Goal: Transaction & Acquisition: Purchase product/service

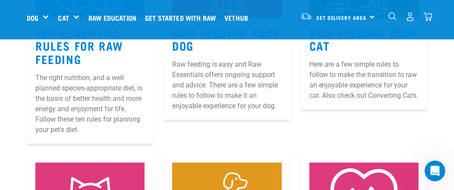
scroll to position [475, 0]
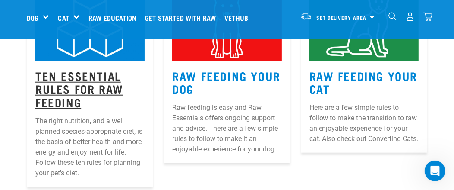
click at [73, 73] on link "Ten Essential Rules for Raw Feeding" at bounding box center [79, 88] width 88 height 33
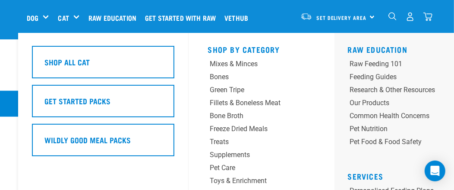
scroll to position [777, 0]
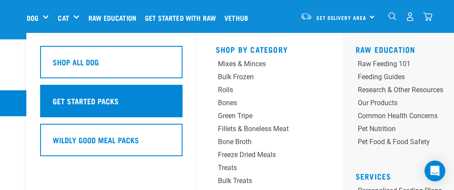
click at [82, 100] on h5 "Get Started Packs" at bounding box center [86, 100] width 66 height 11
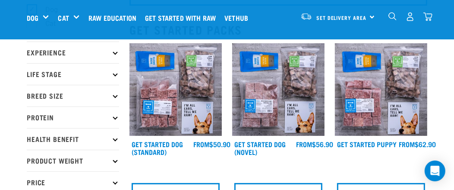
scroll to position [172, 0]
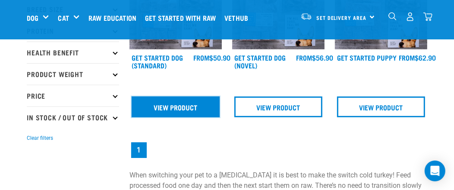
click at [179, 104] on link "View Product" at bounding box center [176, 106] width 88 height 21
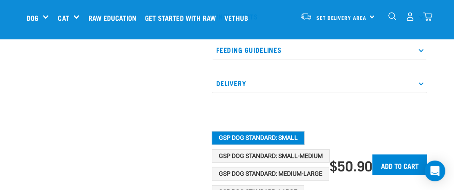
scroll to position [388, 0]
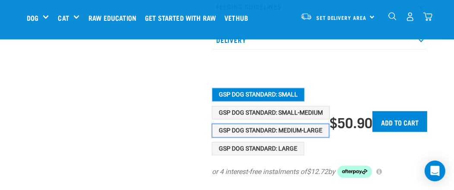
click at [279, 130] on button "GSP Dog Standard: Medium-Large" at bounding box center [270, 130] width 117 height 14
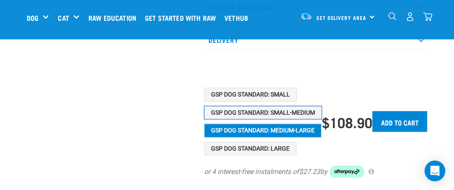
click at [275, 108] on button "GSP Dog Standard: Small-Medium" at bounding box center [263, 113] width 118 height 14
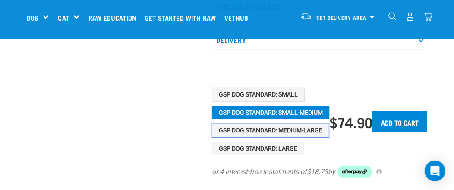
click at [283, 129] on button "GSP Dog Standard: Medium-Large" at bounding box center [270, 130] width 117 height 14
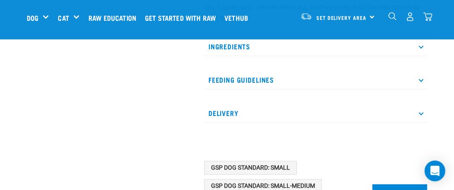
scroll to position [345, 0]
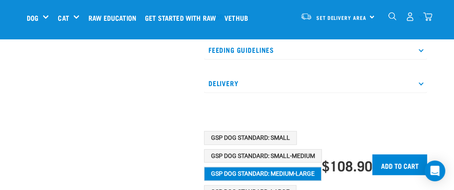
click at [420, 48] on icon at bounding box center [421, 49] width 5 height 5
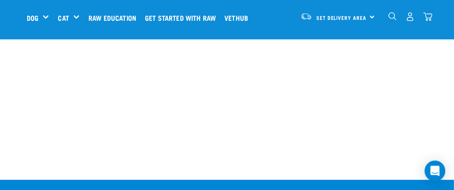
scroll to position [950, 0]
